Goal: Task Accomplishment & Management: Manage account settings

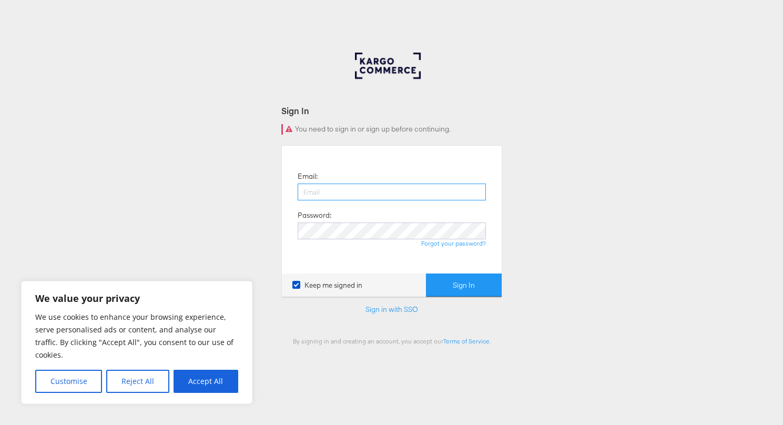
type input "bradley.harkrader@kargo.com"
